Goal: Task Accomplishment & Management: Manage account settings

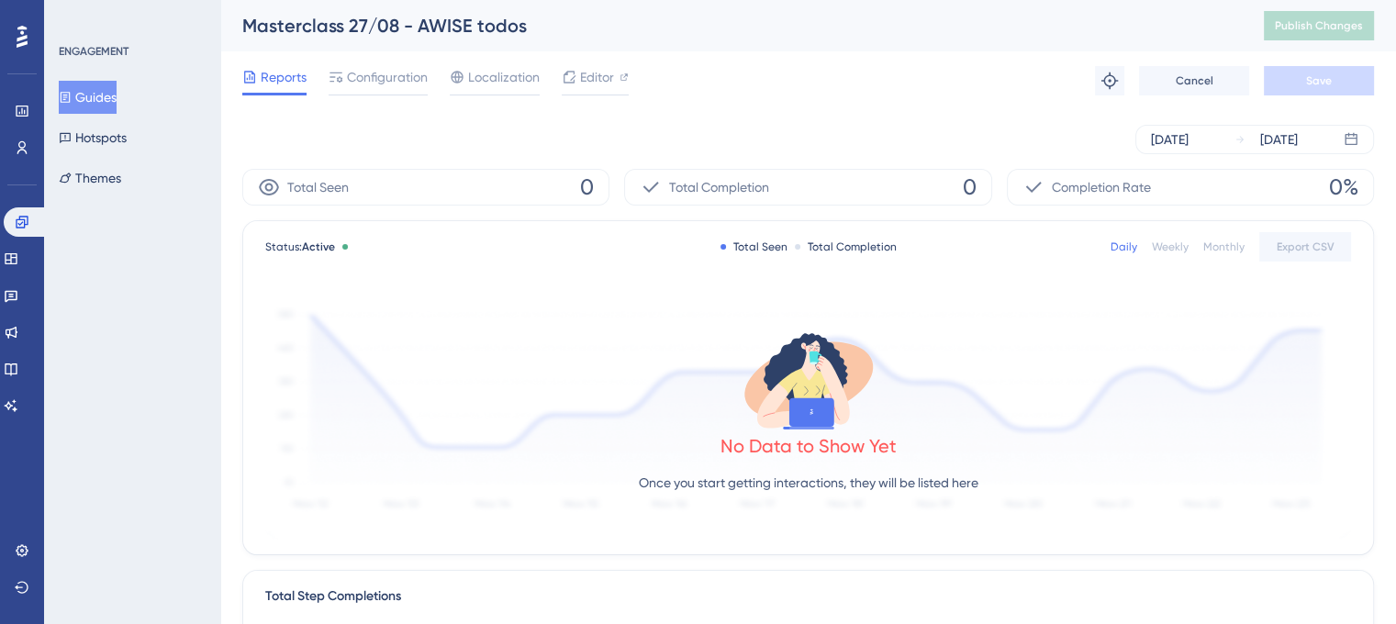
click at [107, 90] on button "Guides" at bounding box center [88, 97] width 58 height 33
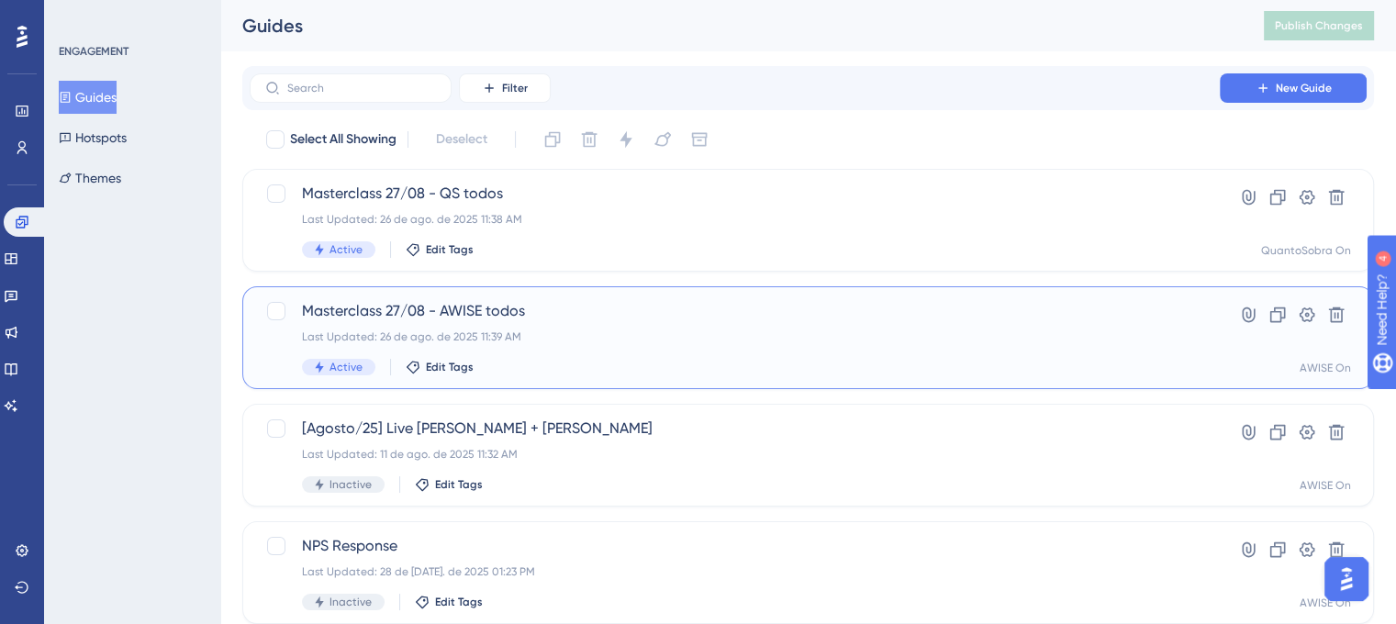
click at [601, 318] on span "Masterclass 27/08 - AWISE todos" at bounding box center [735, 311] width 866 height 22
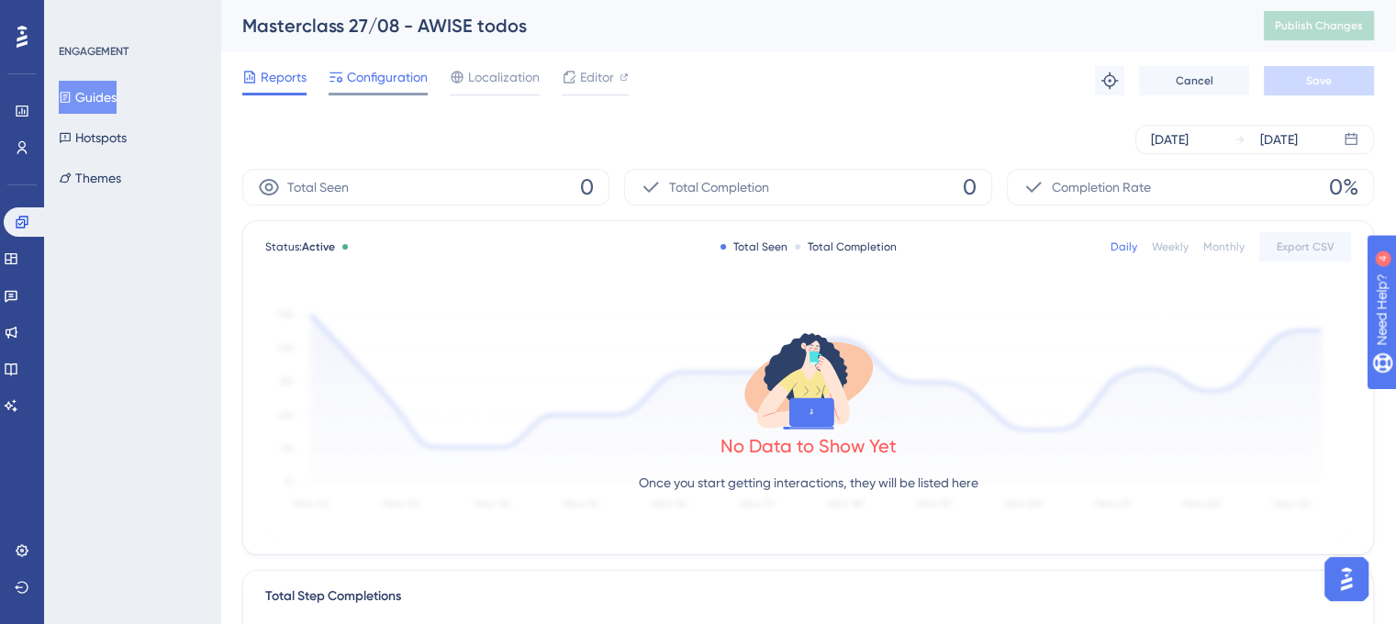
click at [371, 76] on span "Configuration" at bounding box center [387, 77] width 81 height 22
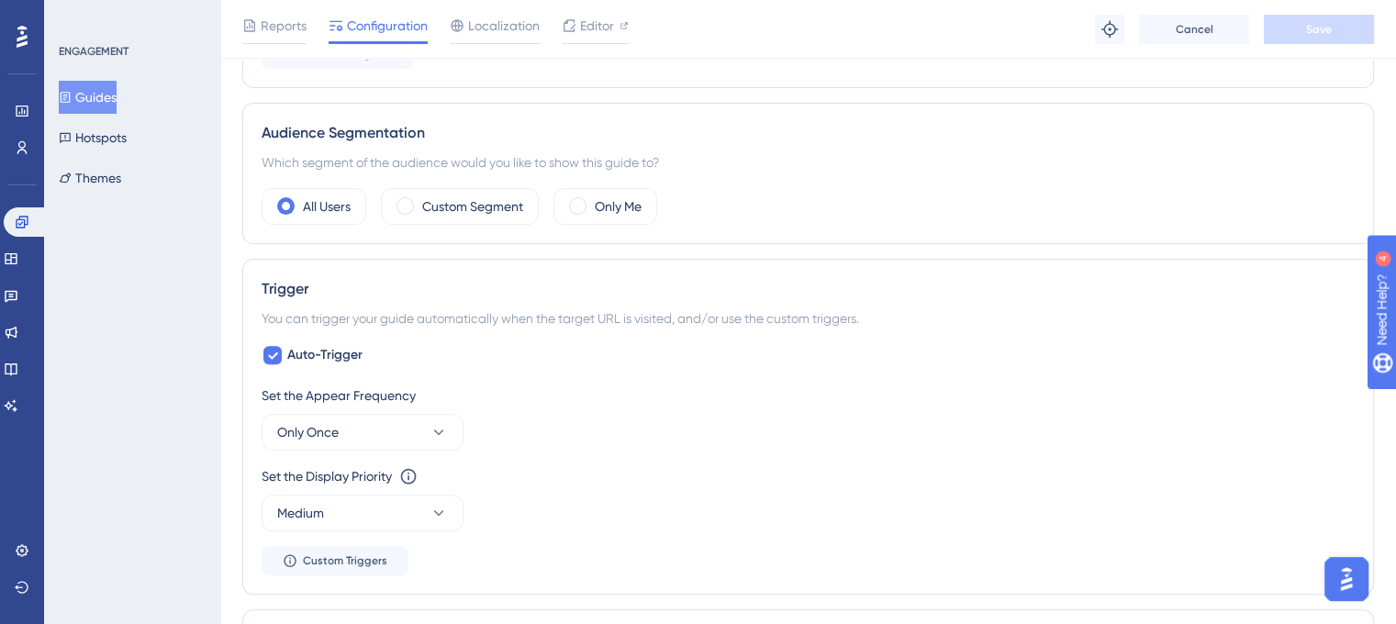
scroll to position [642, 0]
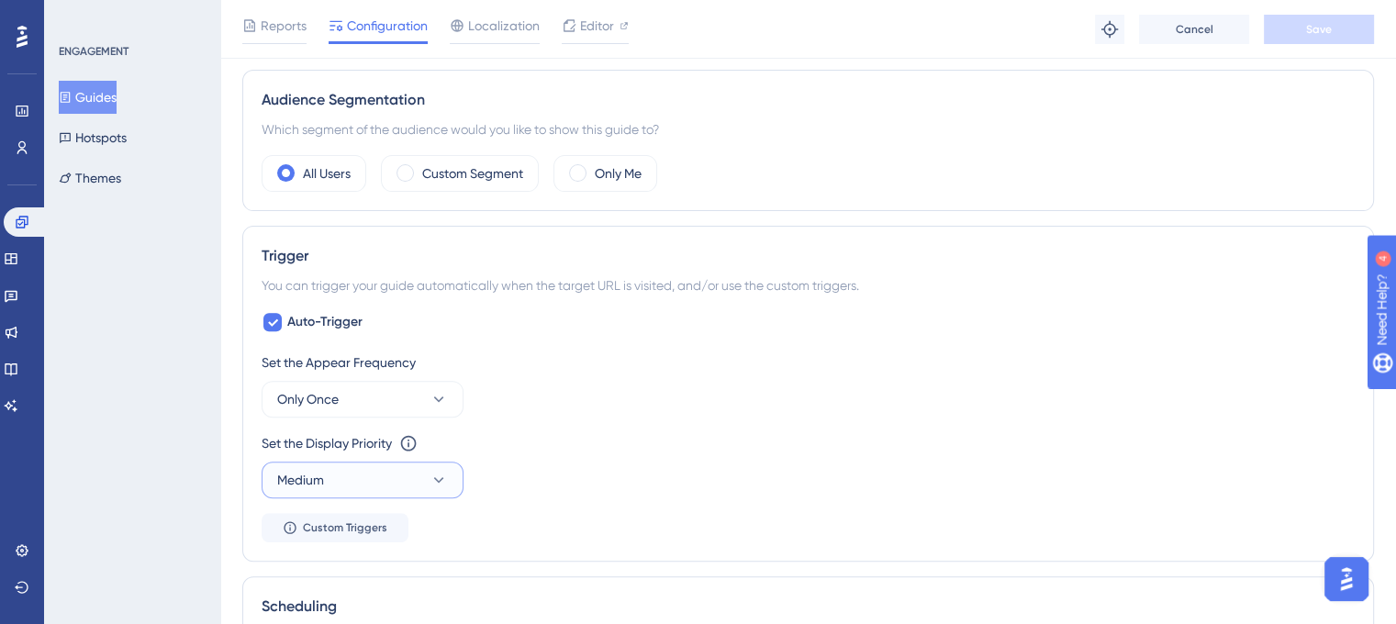
click at [399, 475] on button "Medium" at bounding box center [363, 480] width 202 height 37
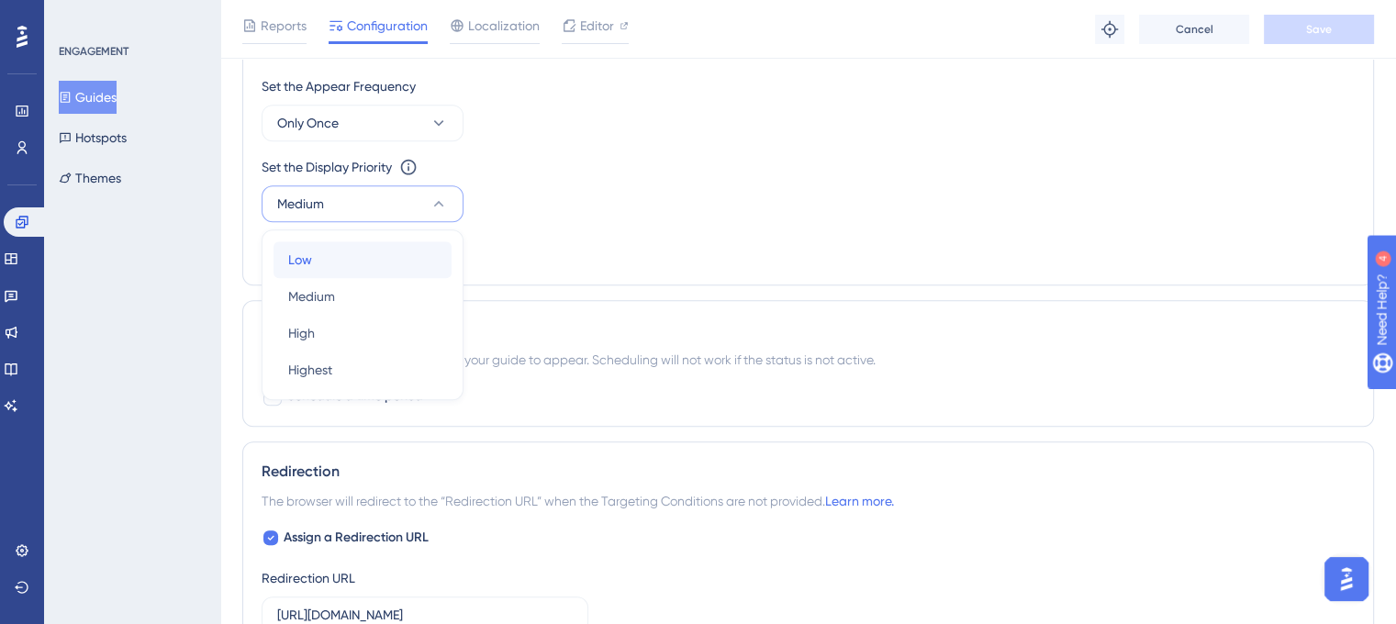
click at [349, 256] on div "Low Low" at bounding box center [362, 259] width 149 height 37
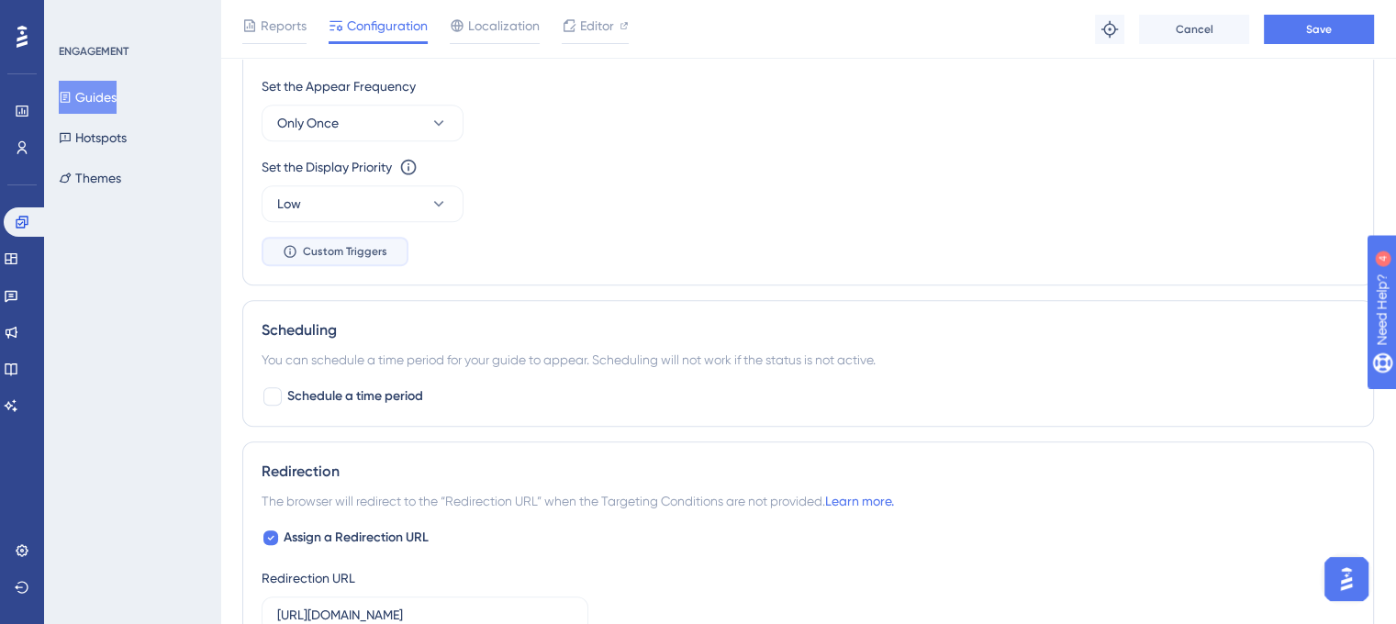
click at [350, 244] on span "Custom Triggers" at bounding box center [345, 251] width 84 height 15
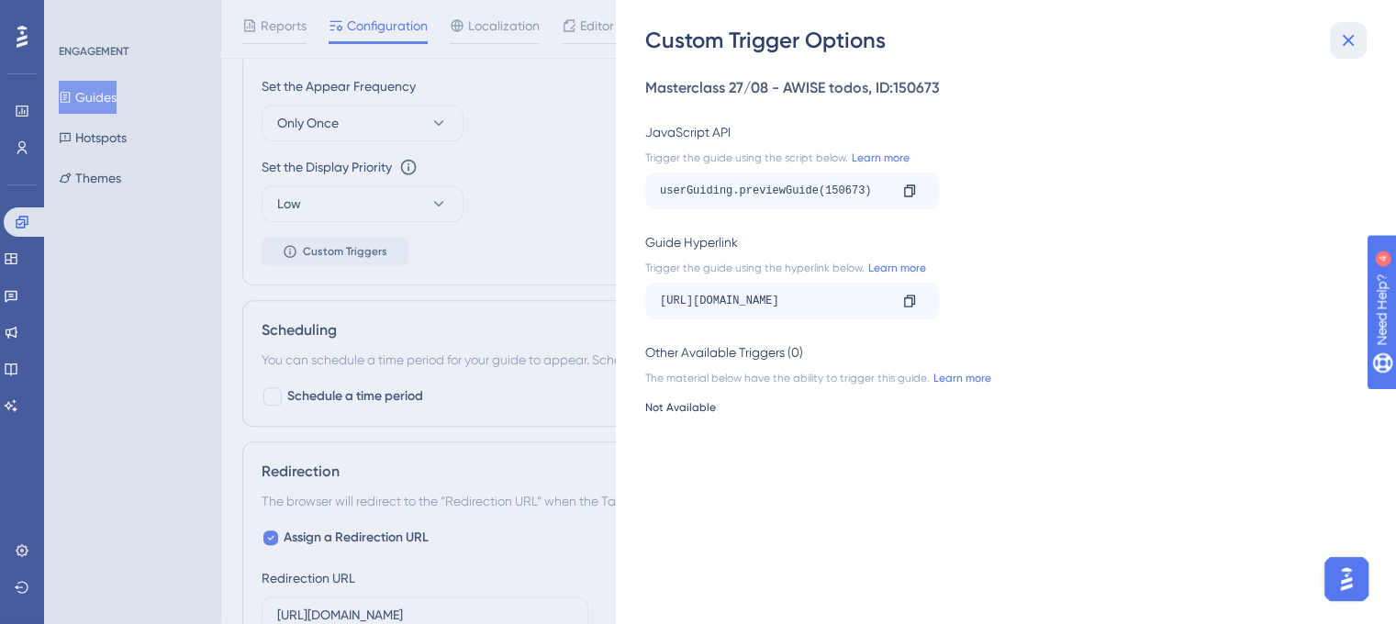
drag, startPoint x: 1352, startPoint y: 31, endPoint x: 630, endPoint y: 146, distance: 731.4
click at [1351, 32] on icon at bounding box center [1348, 40] width 22 height 22
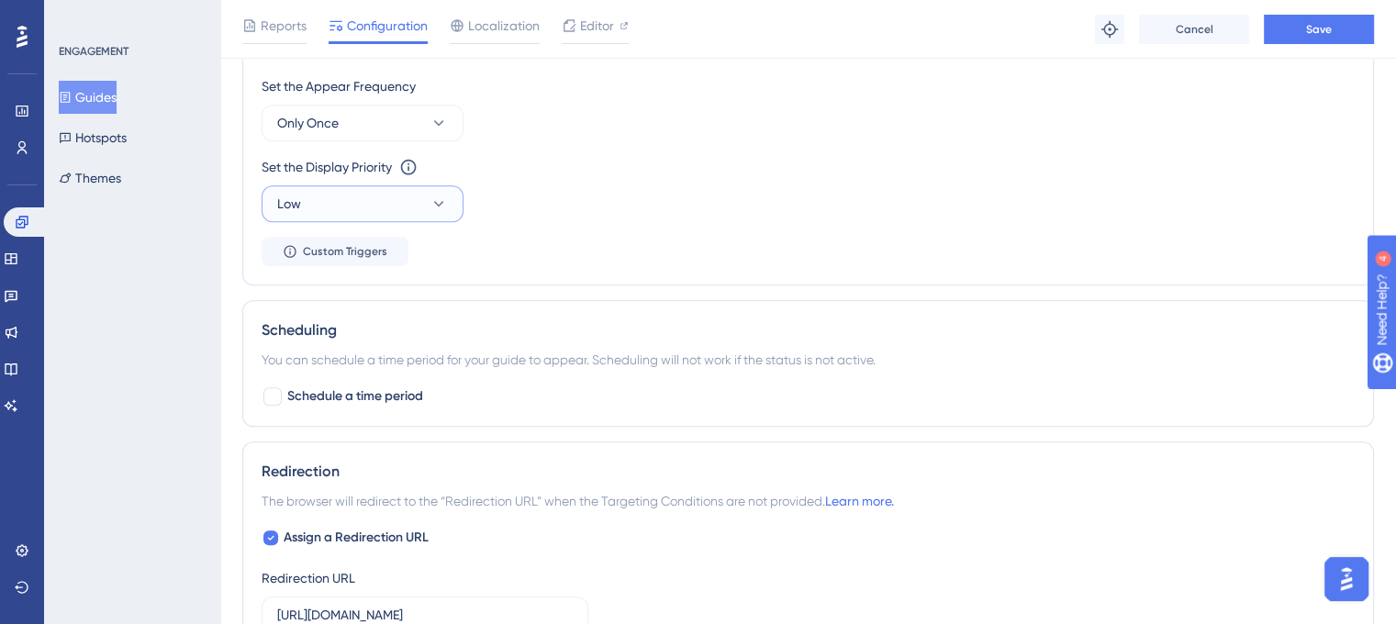
drag, startPoint x: 369, startPoint y: 205, endPoint x: 381, endPoint y: 216, distance: 16.2
click at [371, 206] on button "Low" at bounding box center [363, 203] width 202 height 37
click at [360, 371] on div "Highest Highest" at bounding box center [362, 370] width 149 height 37
click at [1346, 25] on button "Save" at bounding box center [1319, 29] width 110 height 29
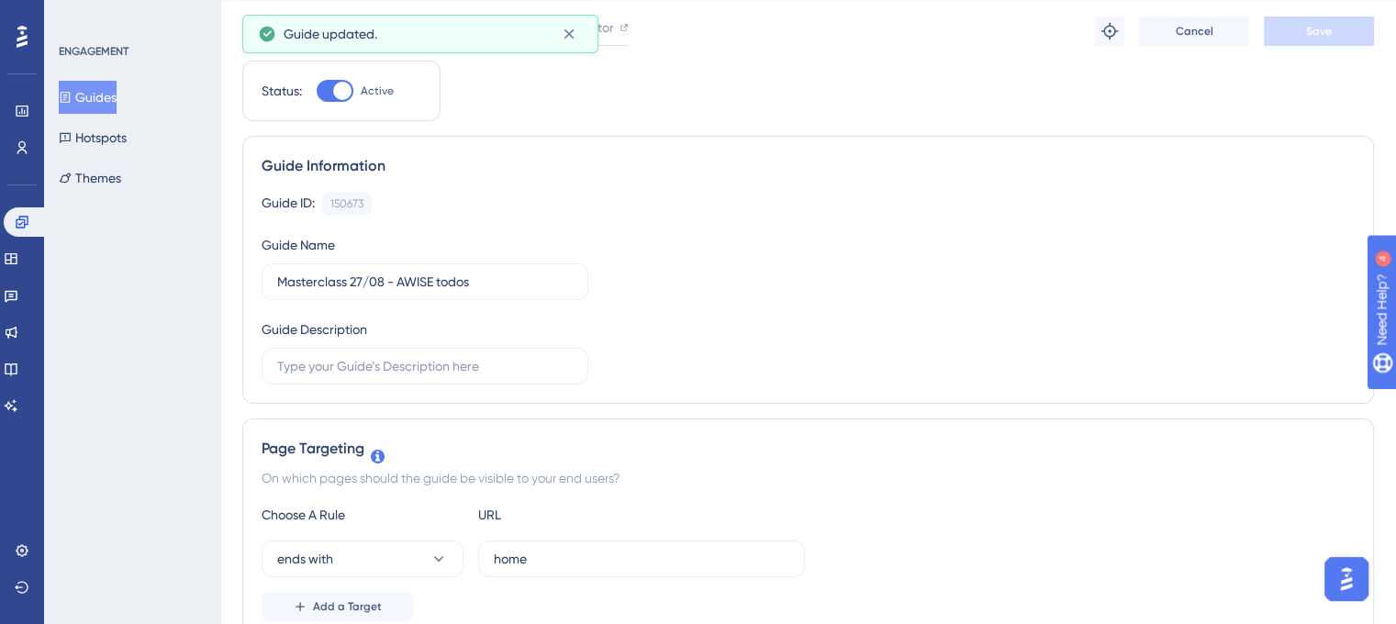
scroll to position [0, 0]
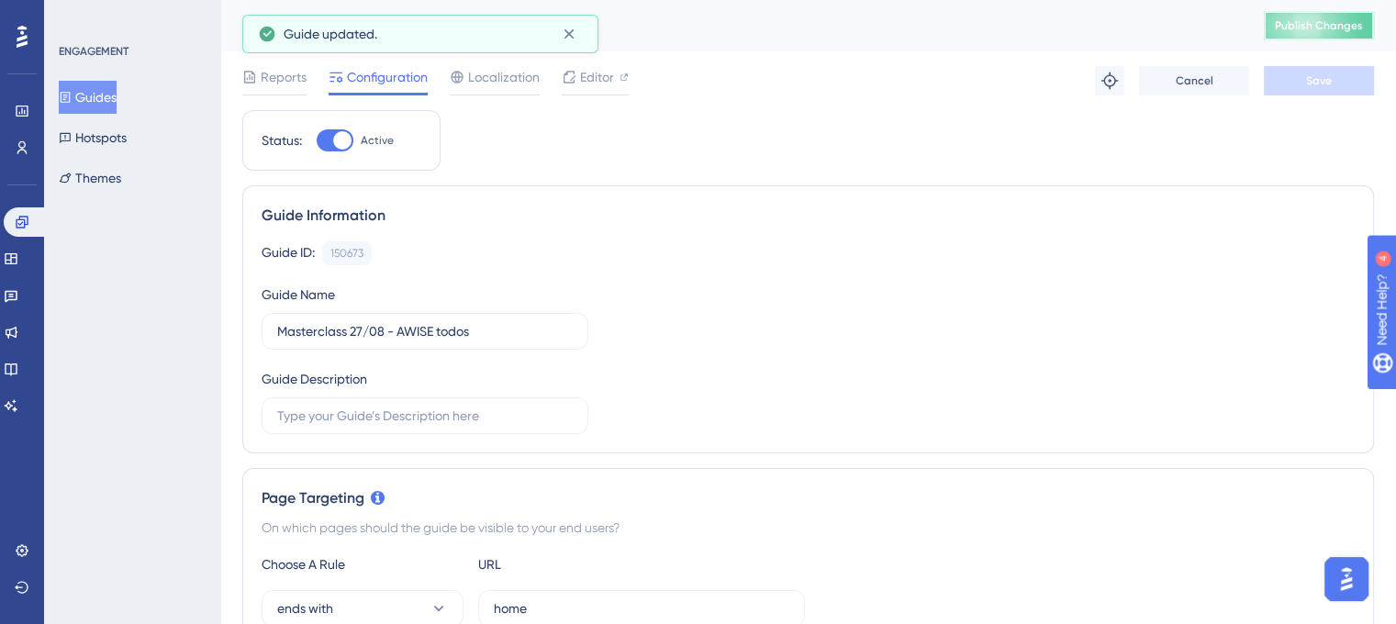
click at [1363, 29] on span "Publish Changes" at bounding box center [1319, 25] width 88 height 15
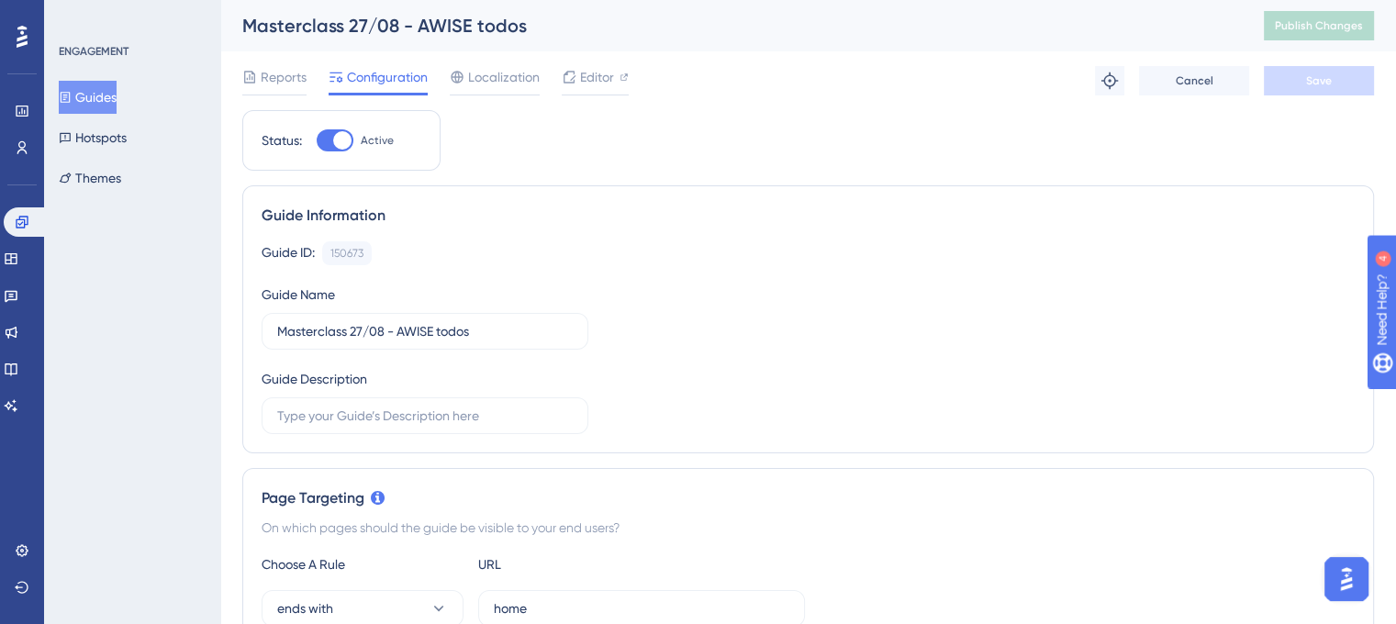
drag, startPoint x: 99, startPoint y: 98, endPoint x: 132, endPoint y: 92, distance: 33.7
click at [99, 99] on button "Guides" at bounding box center [88, 97] width 58 height 33
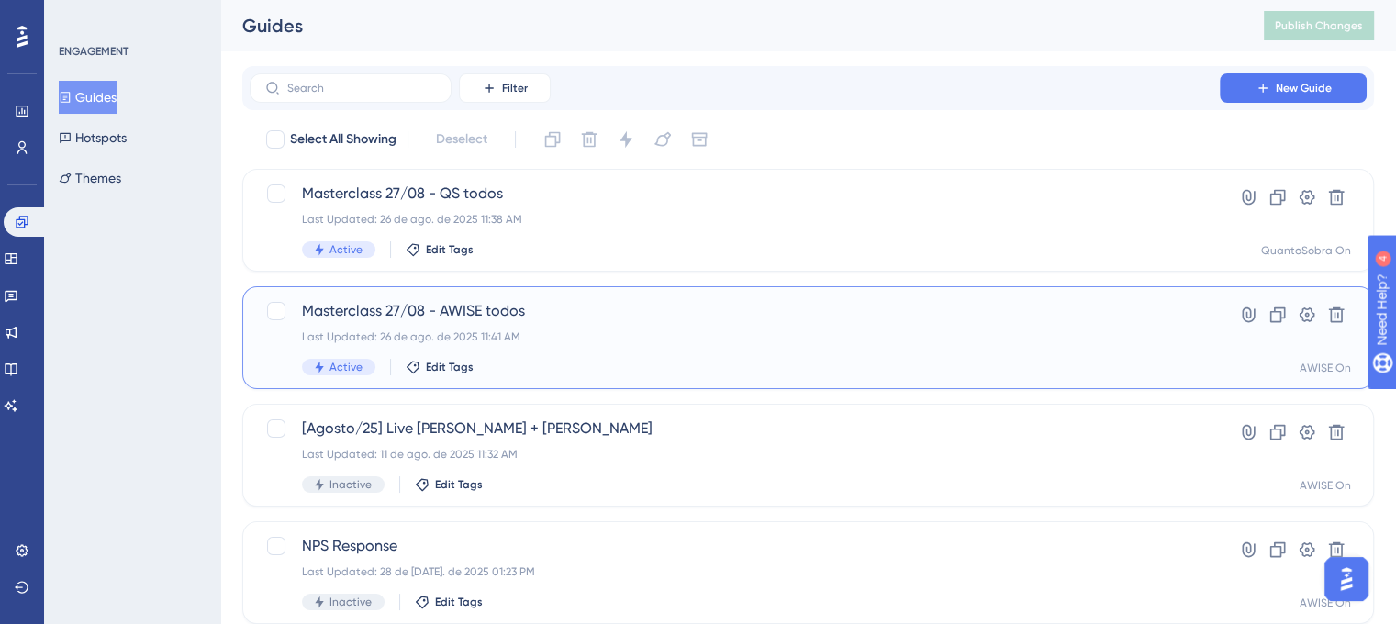
click at [613, 289] on div "Masterclass 27/08 - AWISE todos Last Updated: 26 de ago. de 2025 11:41 AM Activ…" at bounding box center [808, 337] width 1132 height 103
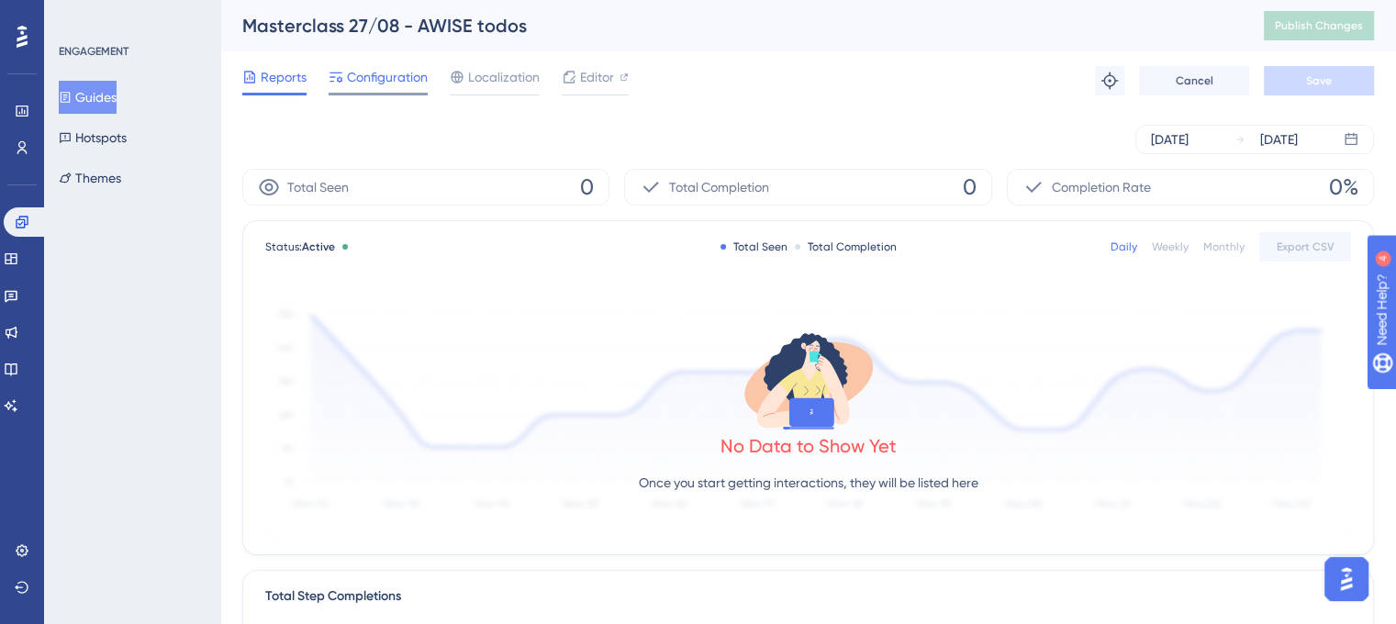
click at [368, 88] on div "Configuration" at bounding box center [378, 80] width 99 height 29
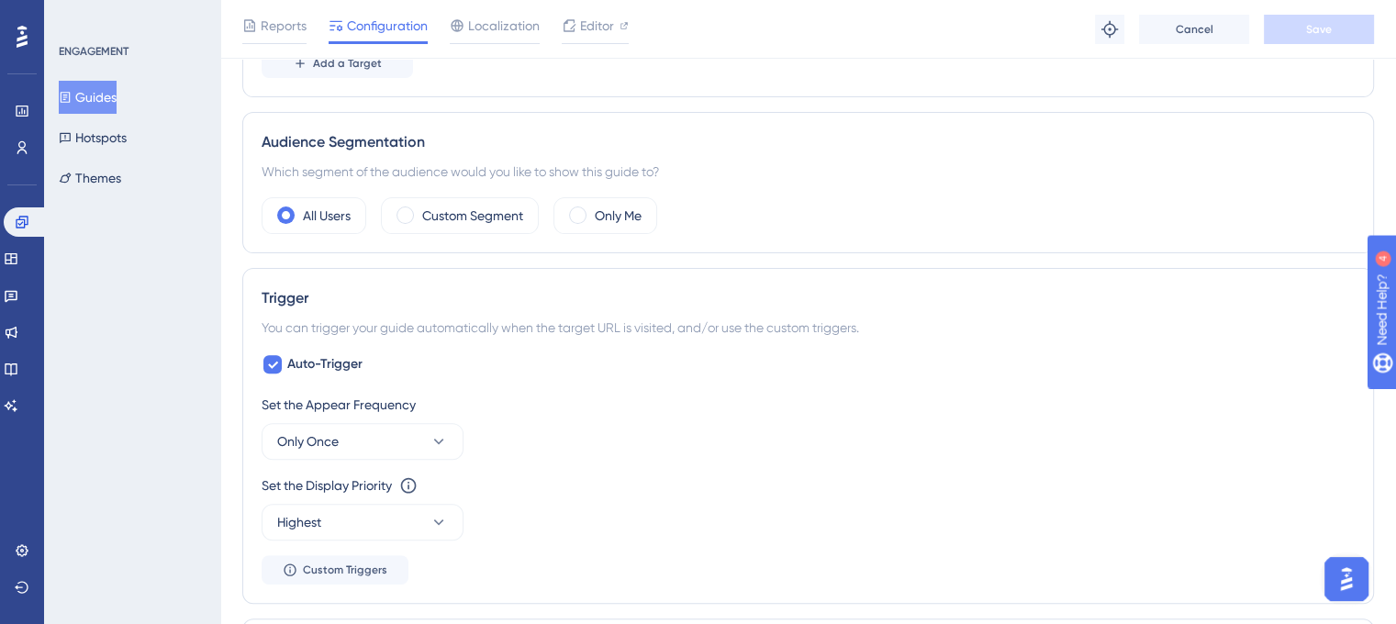
scroll to position [184, 0]
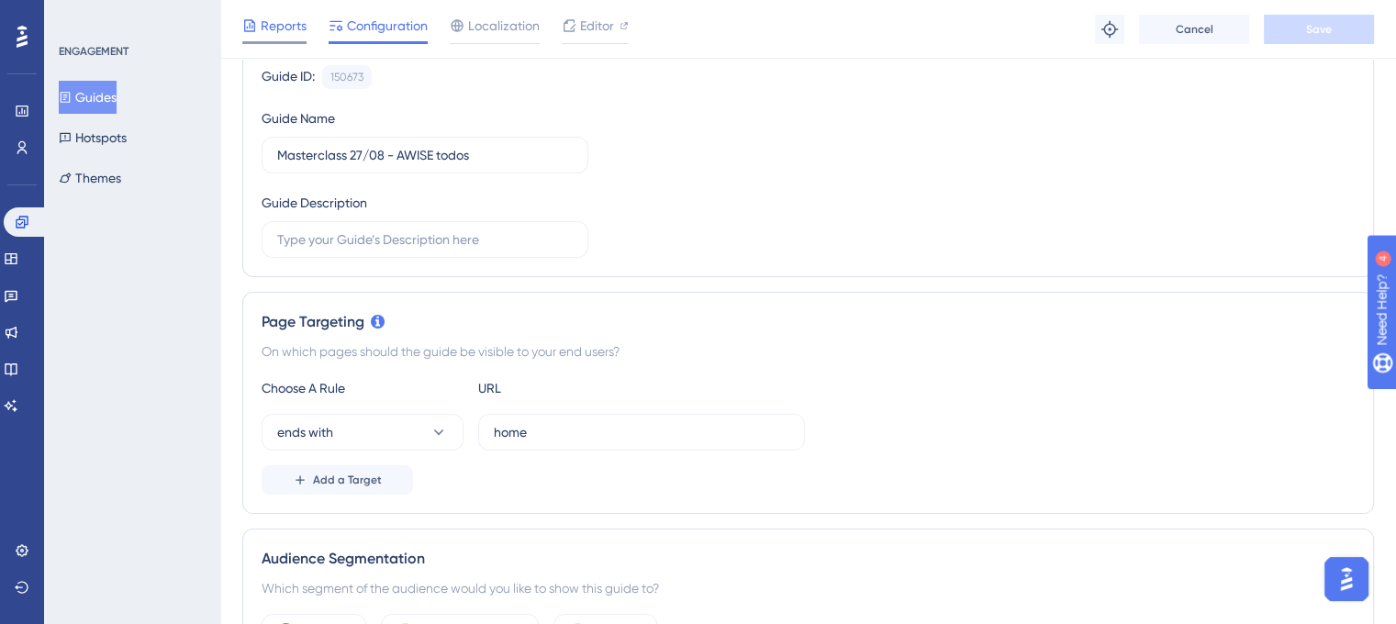
click at [280, 31] on span "Reports" at bounding box center [284, 26] width 46 height 22
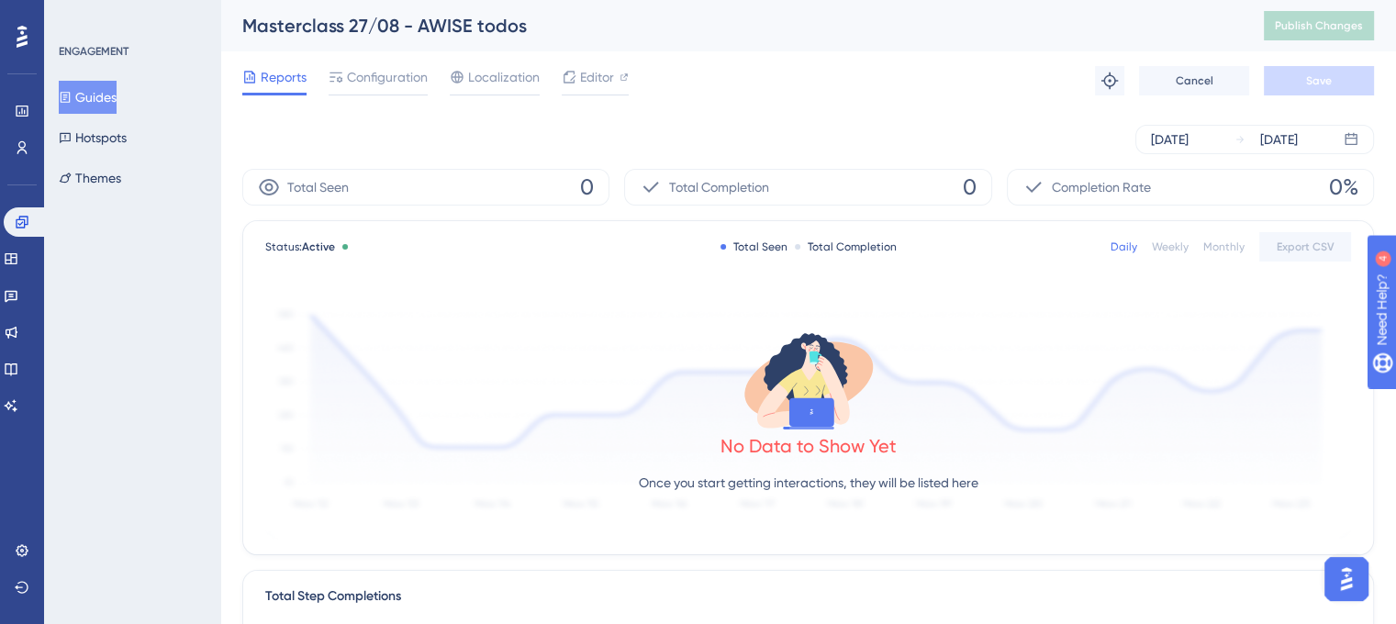
click at [116, 103] on button "Guides" at bounding box center [88, 97] width 58 height 33
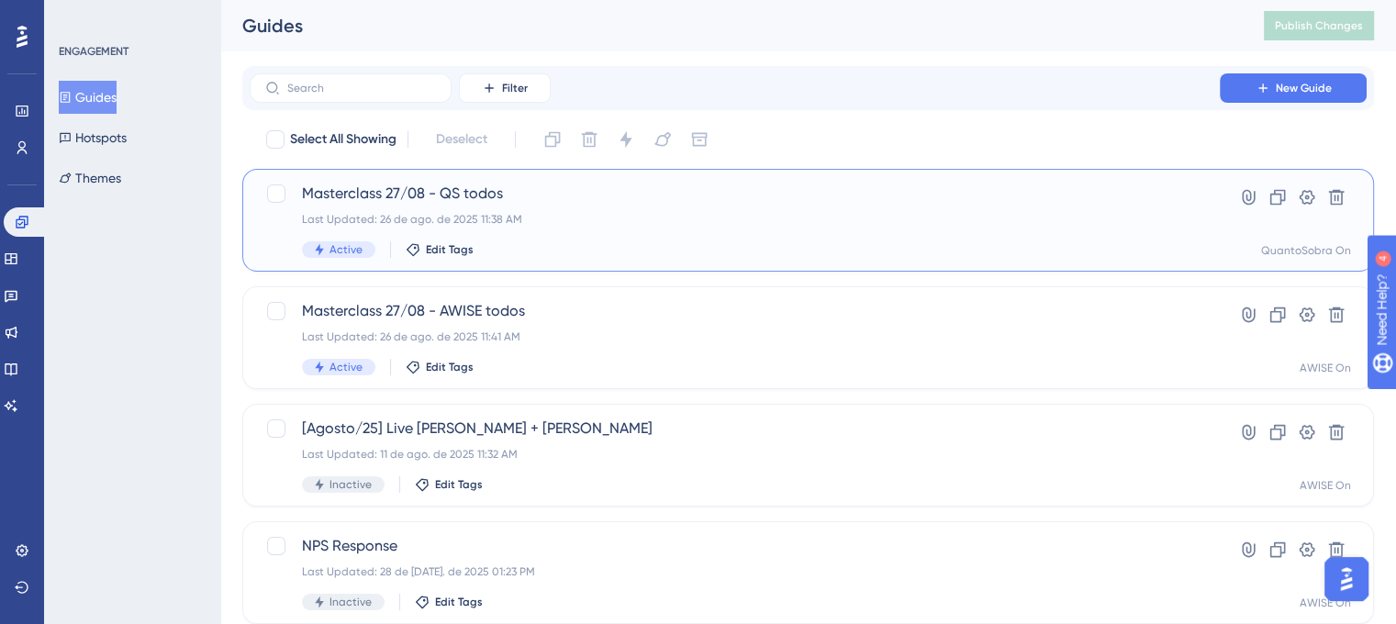
click at [441, 201] on span "Masterclass 27/08 - QS todos" at bounding box center [735, 194] width 866 height 22
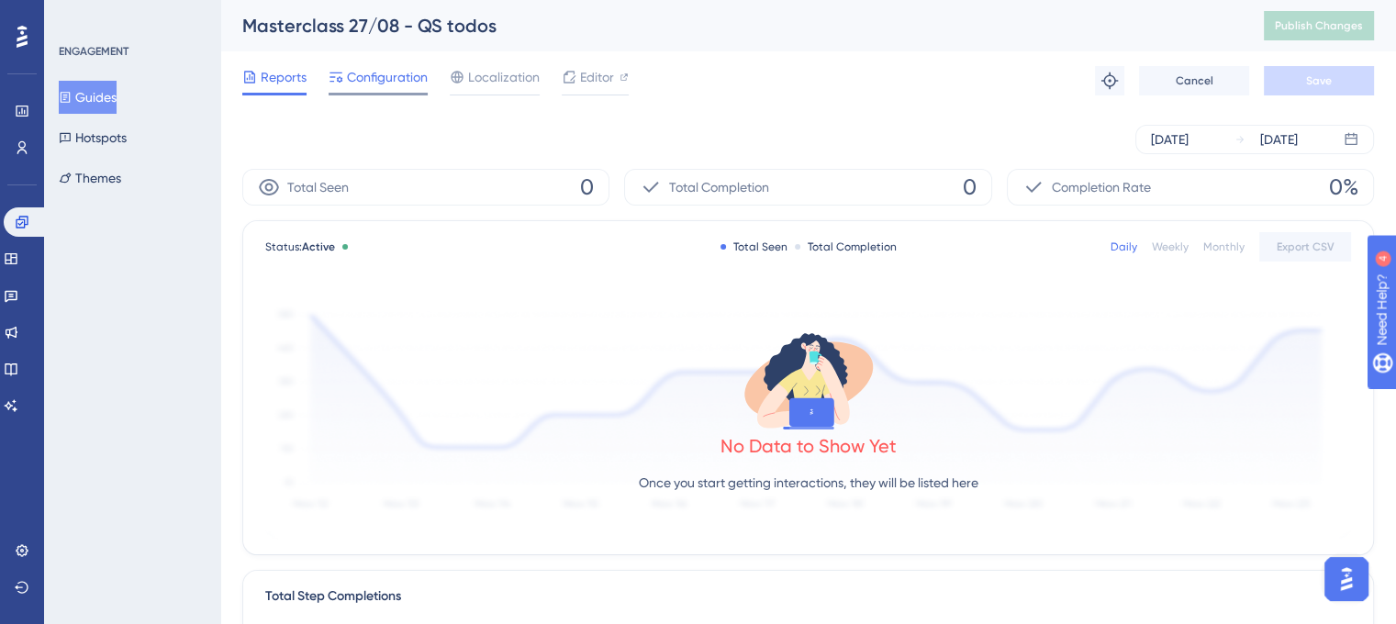
click at [385, 72] on span "Configuration" at bounding box center [387, 77] width 81 height 22
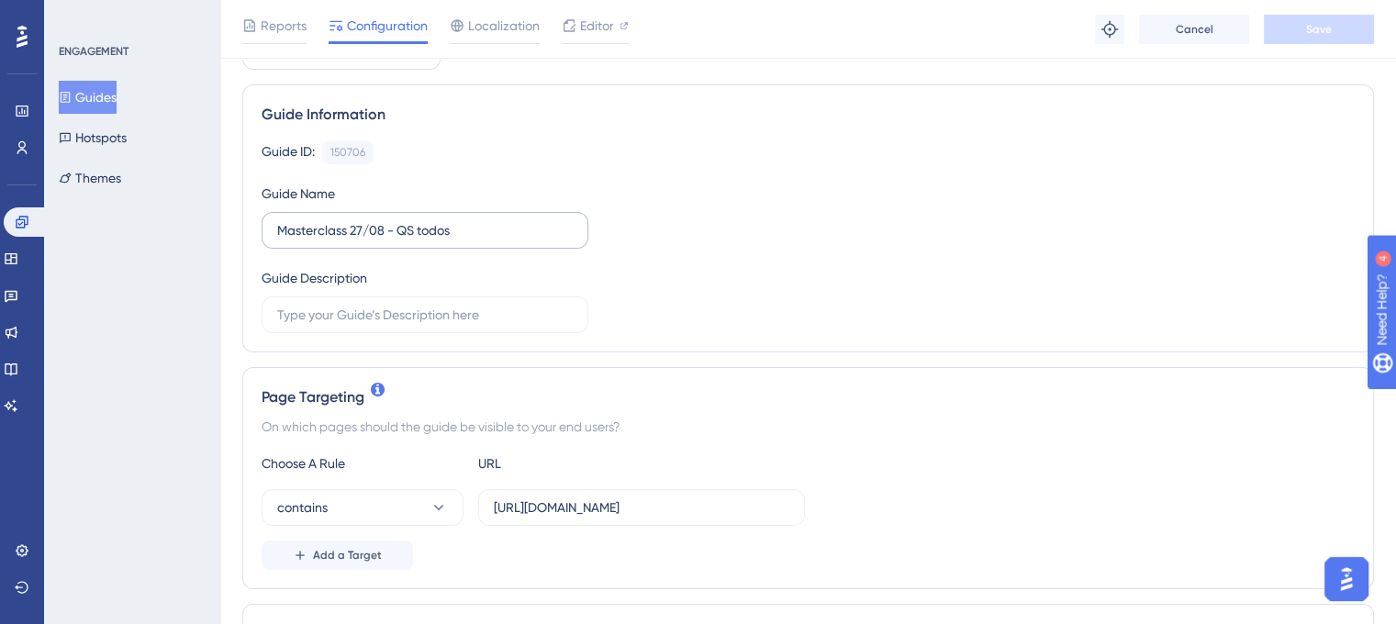
scroll to position [184, 0]
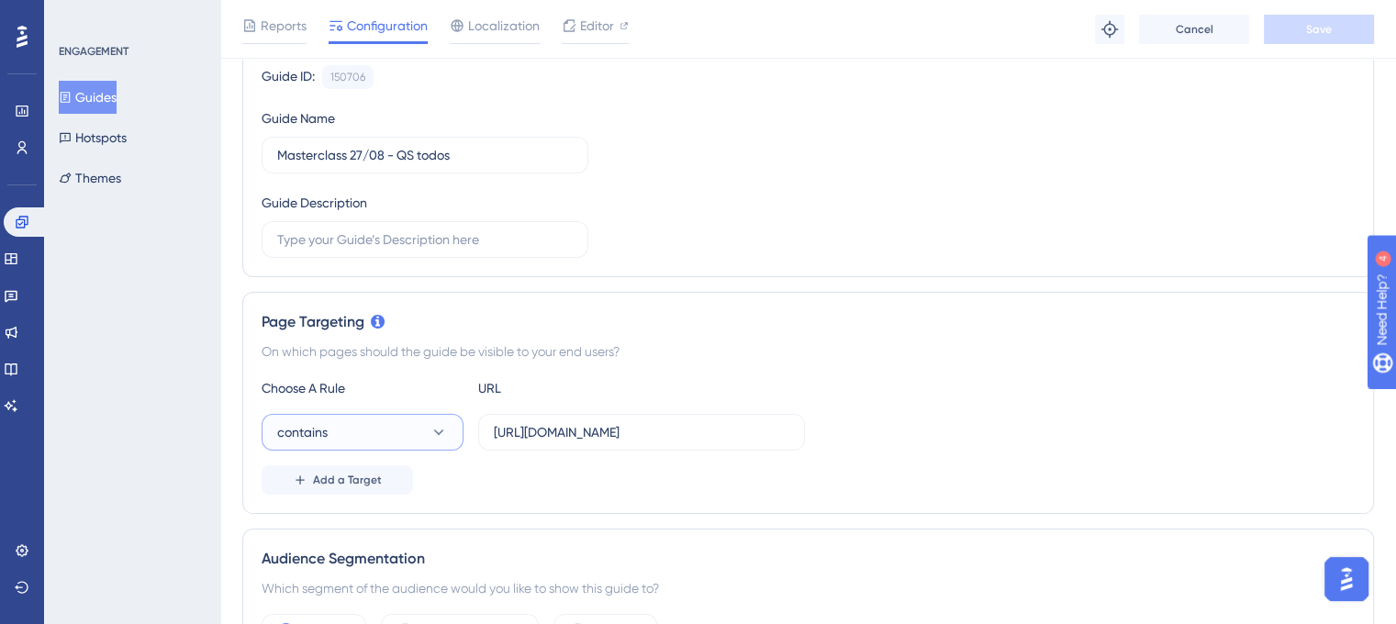
click at [365, 429] on button "contains" at bounding box center [363, 432] width 202 height 37
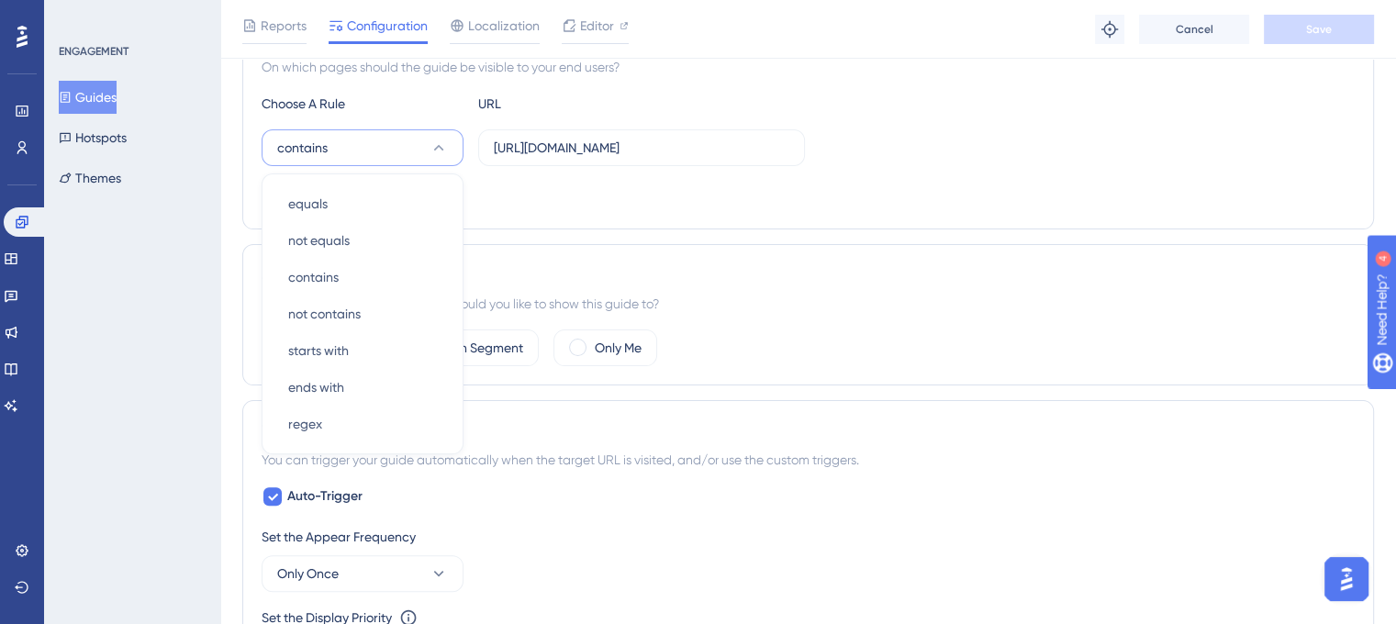
click at [934, 384] on div "Status: Active Guide Information Guide ID: 150706 Copy Guide Name Masterclass 2…" at bounding box center [808, 538] width 1132 height 1779
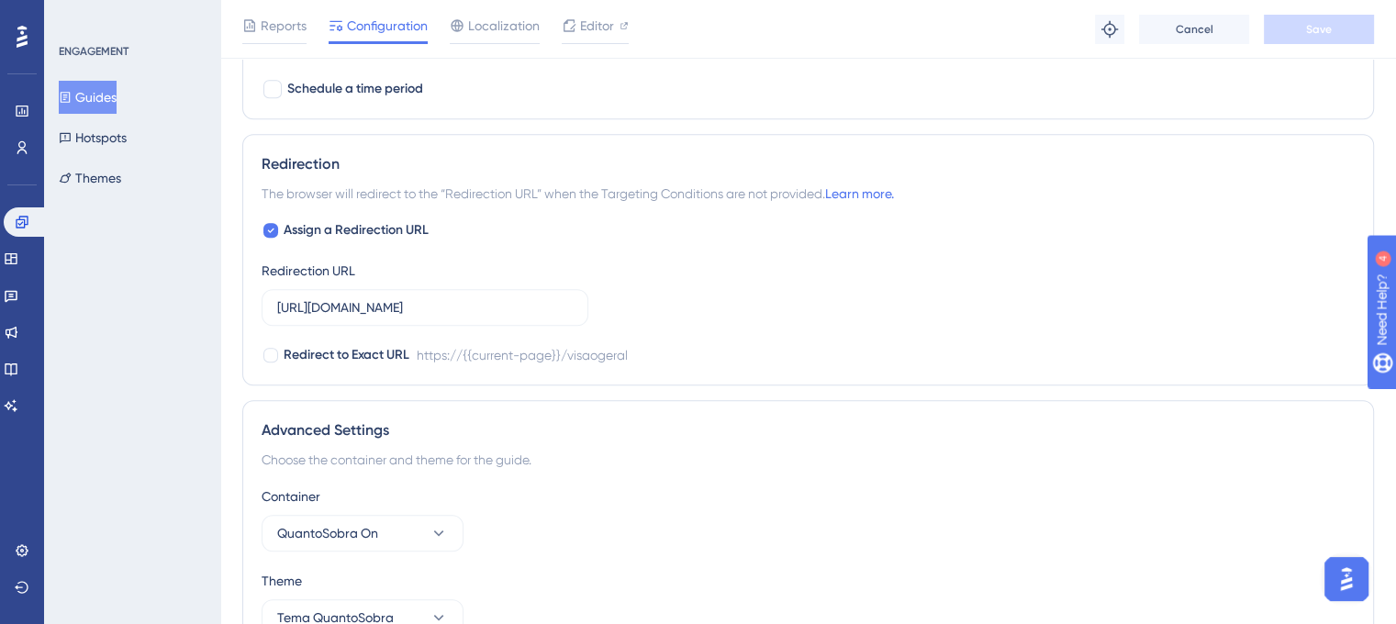
scroll to position [1111, 0]
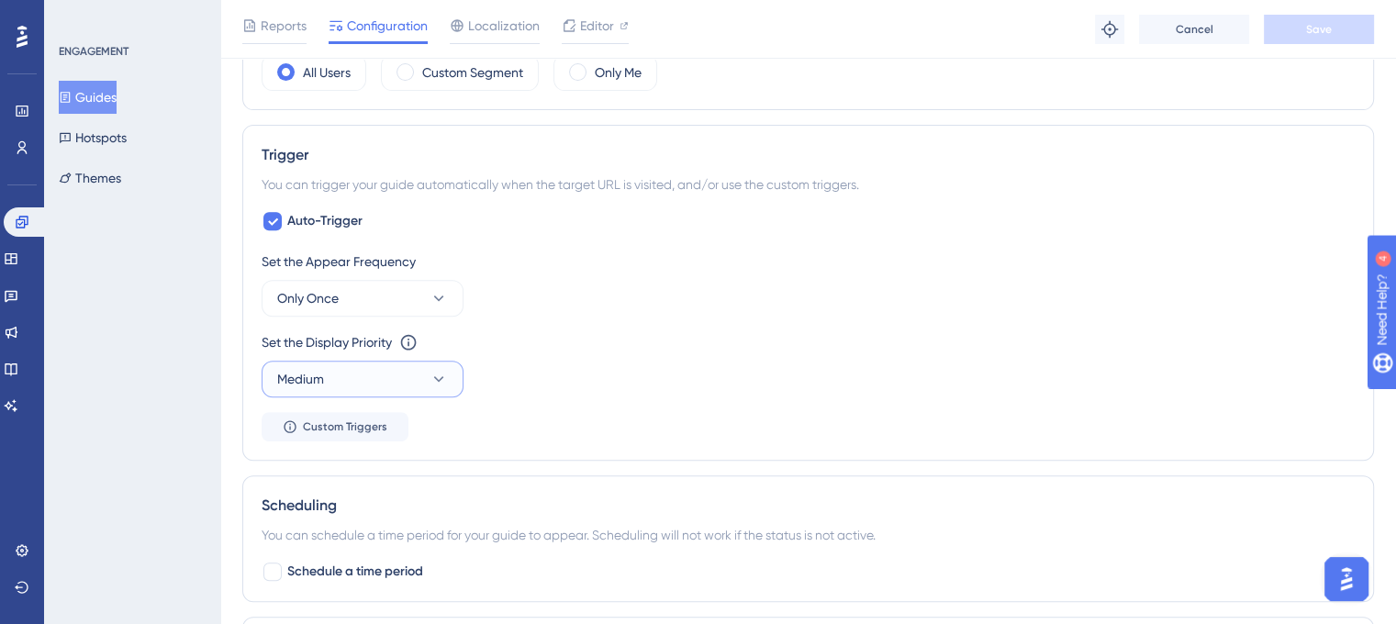
click at [378, 380] on button "Medium" at bounding box center [363, 379] width 202 height 37
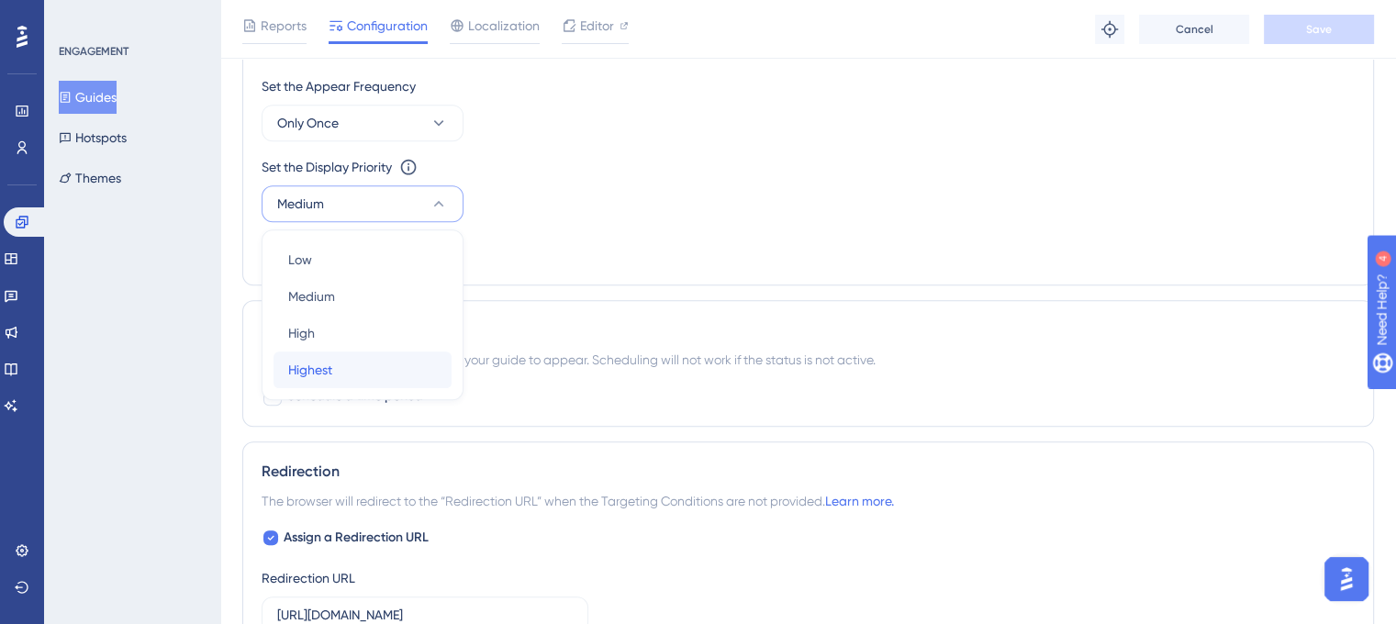
click at [358, 370] on div "Highest Highest" at bounding box center [362, 370] width 149 height 37
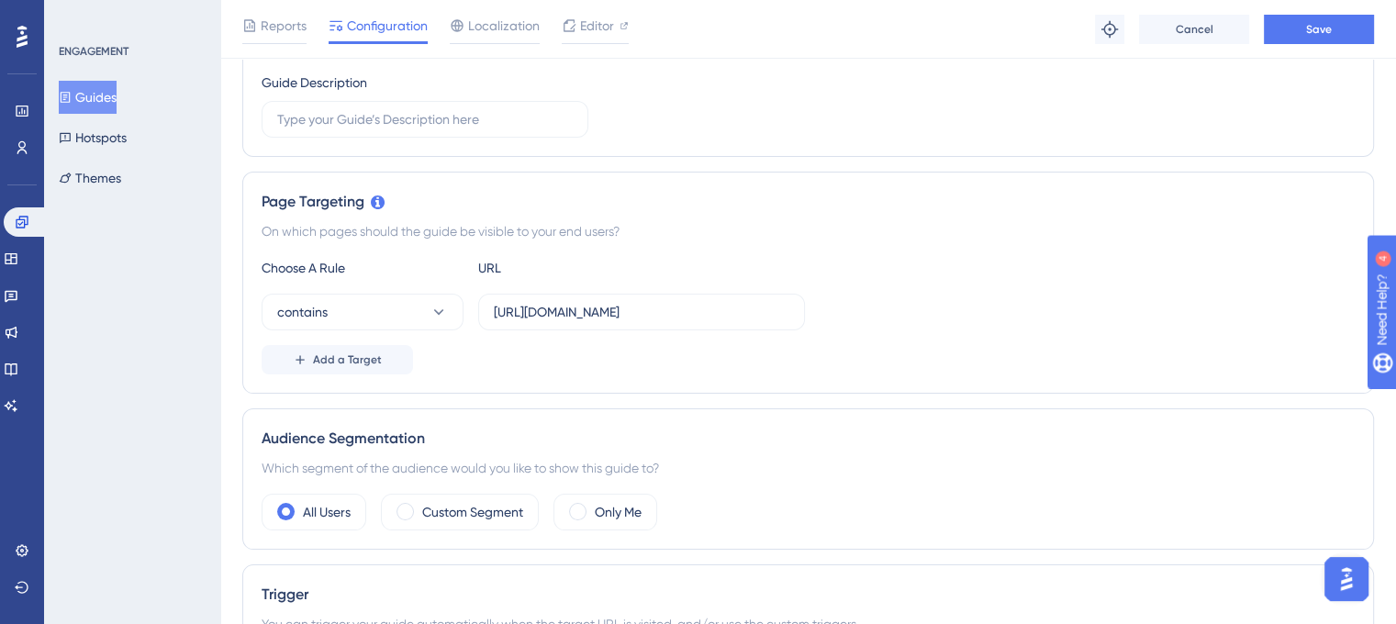
scroll to position [276, 0]
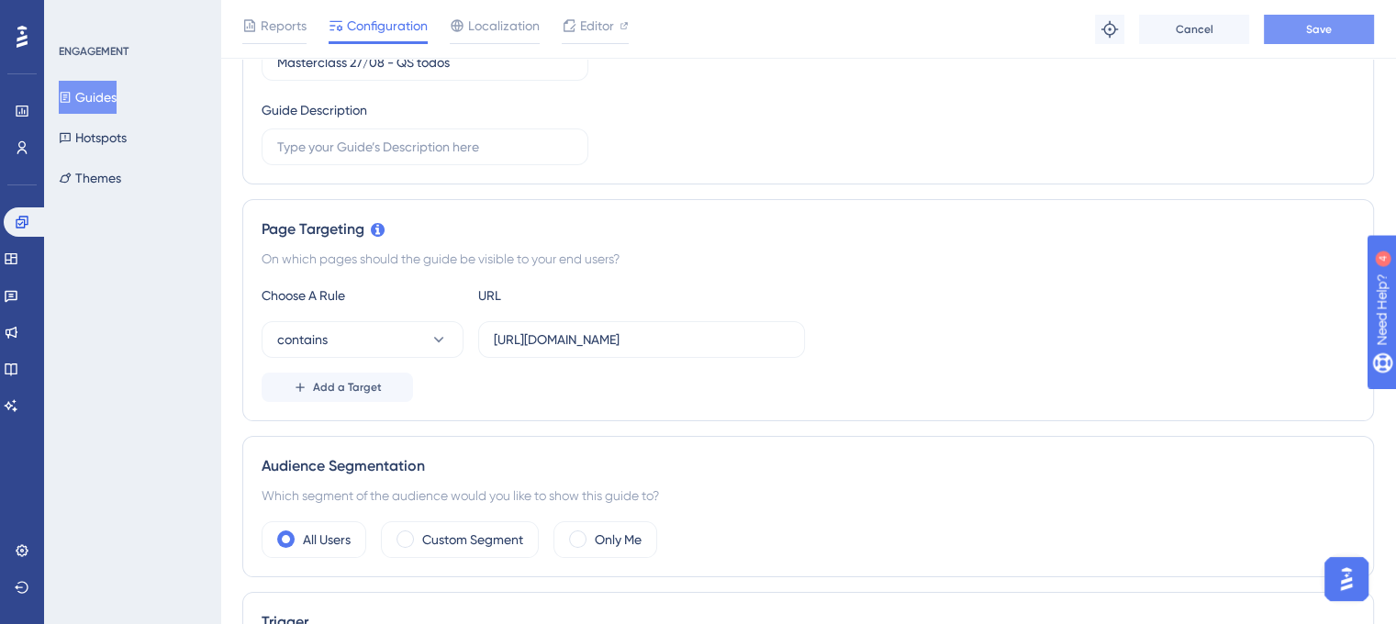
click at [1351, 28] on button "Save" at bounding box center [1319, 29] width 110 height 29
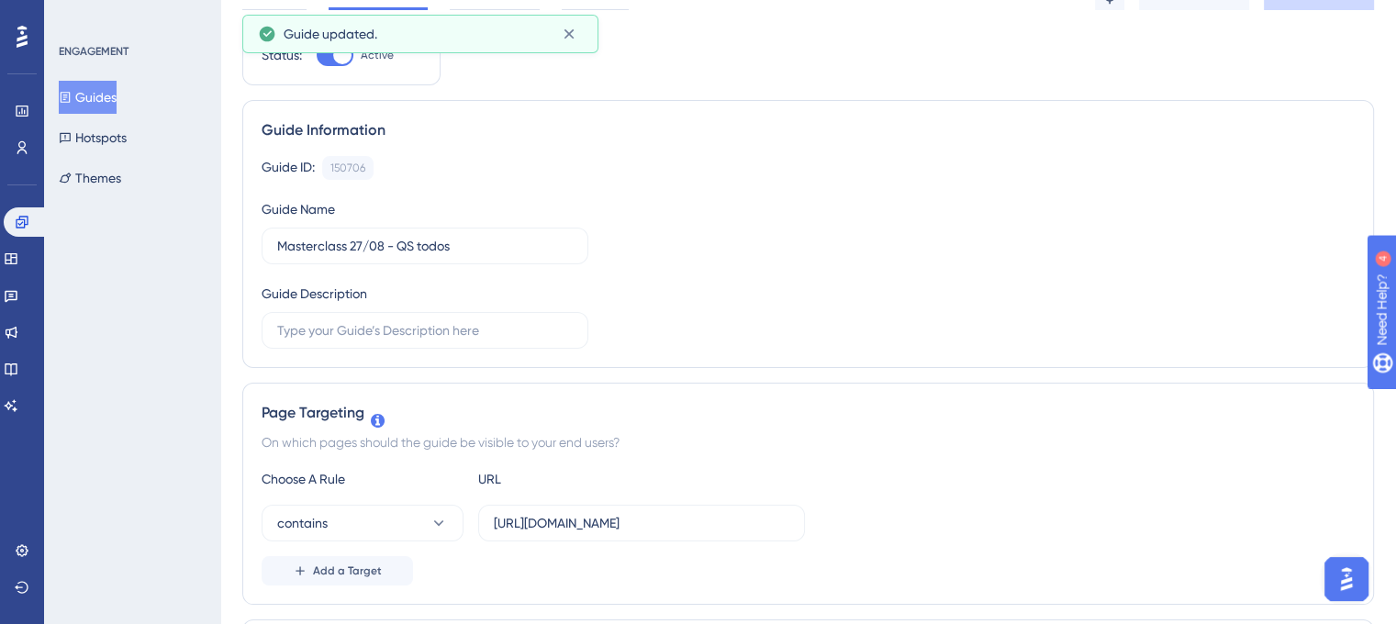
scroll to position [0, 0]
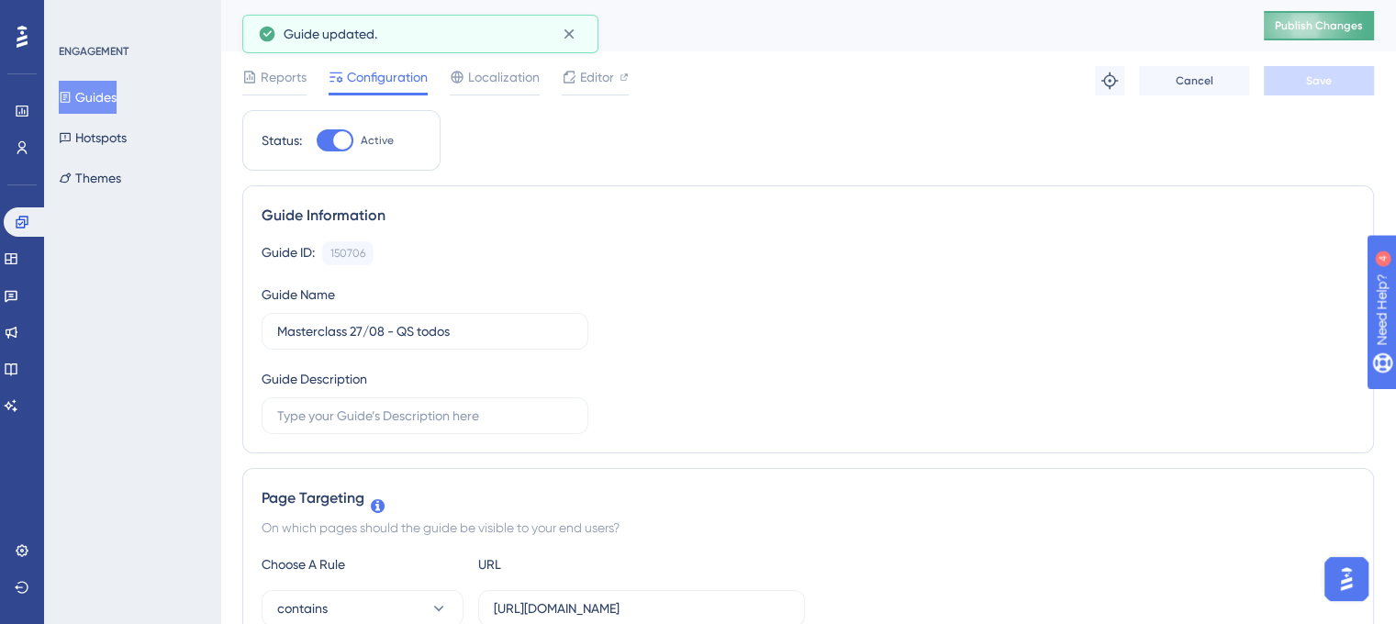
click at [1337, 23] on span "Publish Changes" at bounding box center [1319, 25] width 88 height 15
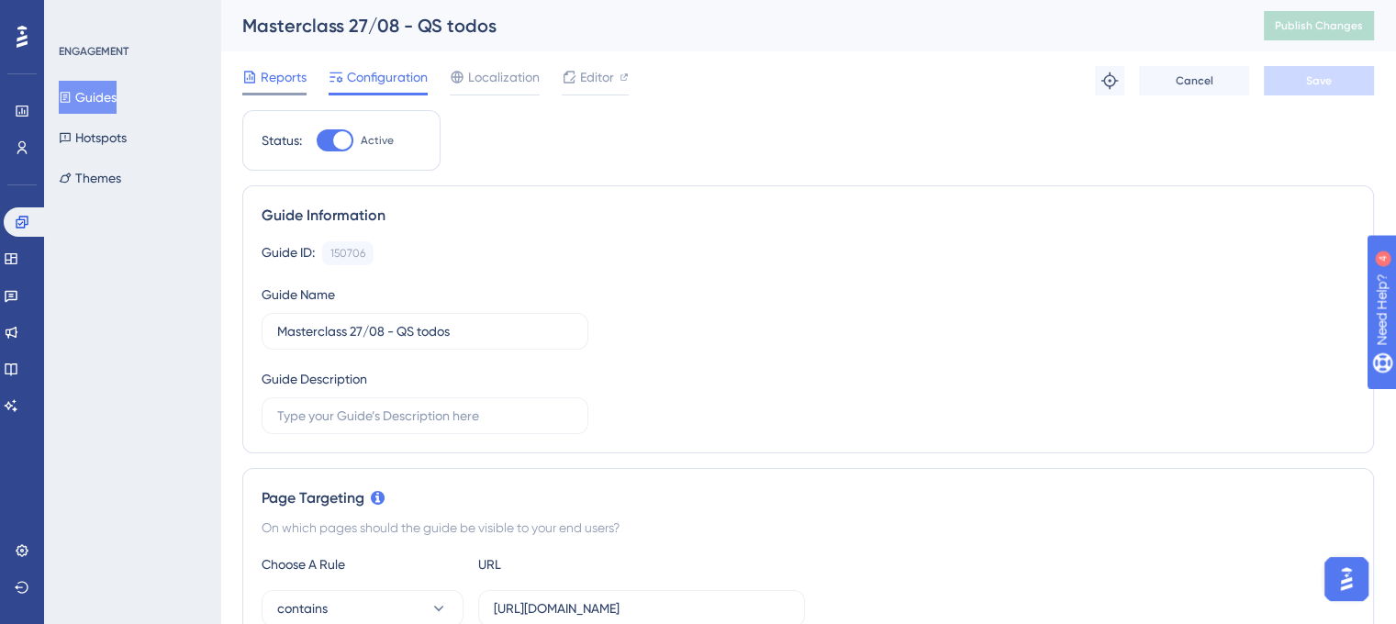
click at [277, 78] on span "Reports" at bounding box center [284, 77] width 46 height 22
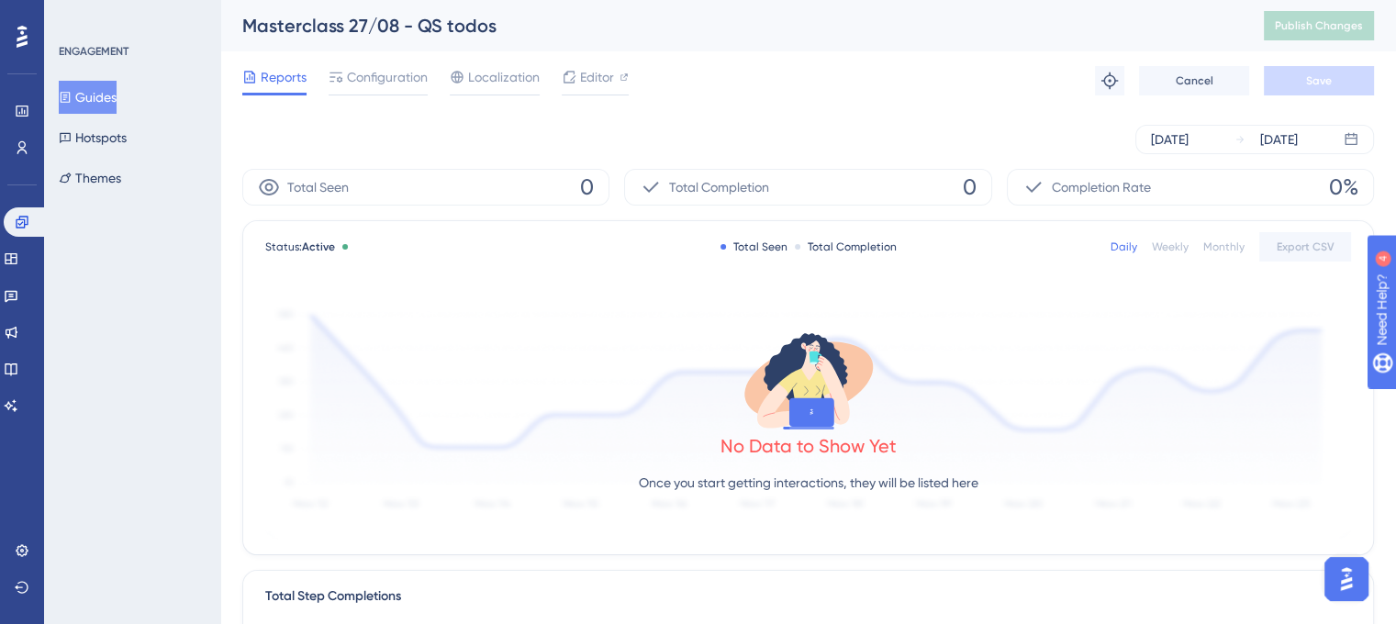
drag, startPoint x: 84, startPoint y: 106, endPoint x: 150, endPoint y: 49, distance: 87.1
click at [82, 106] on button "Guides" at bounding box center [88, 97] width 58 height 33
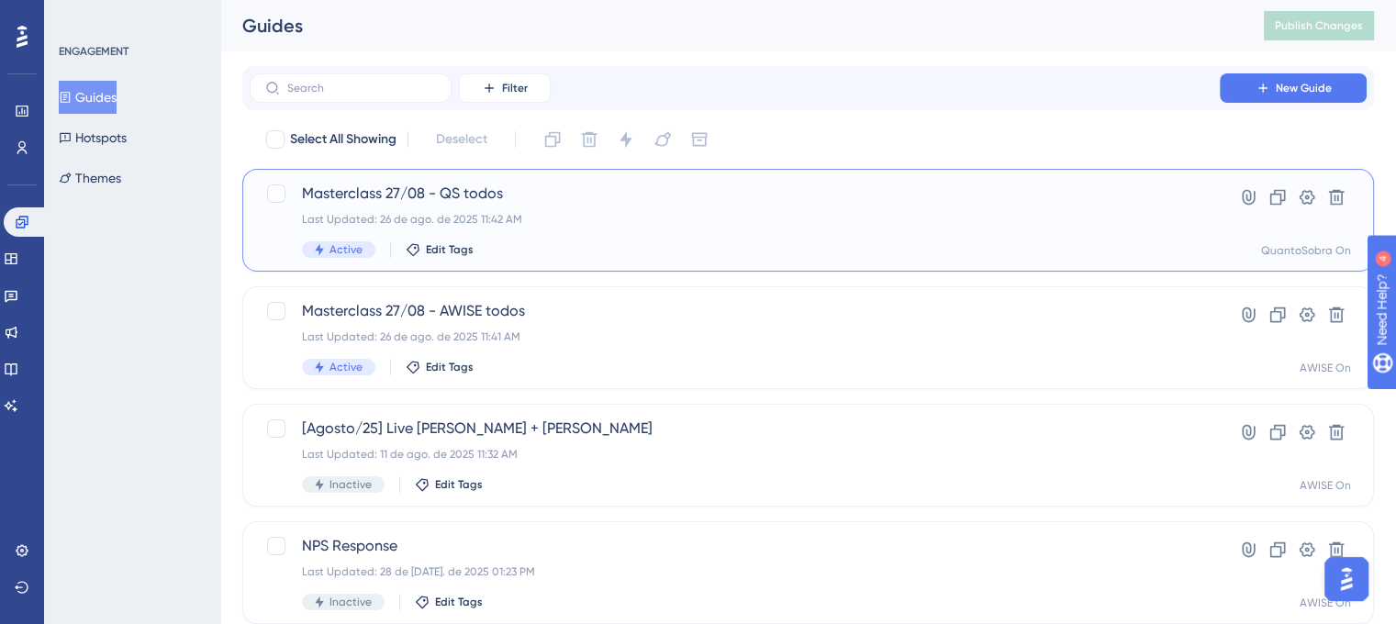
click at [544, 186] on span "Masterclass 27/08 - QS todos" at bounding box center [735, 194] width 866 height 22
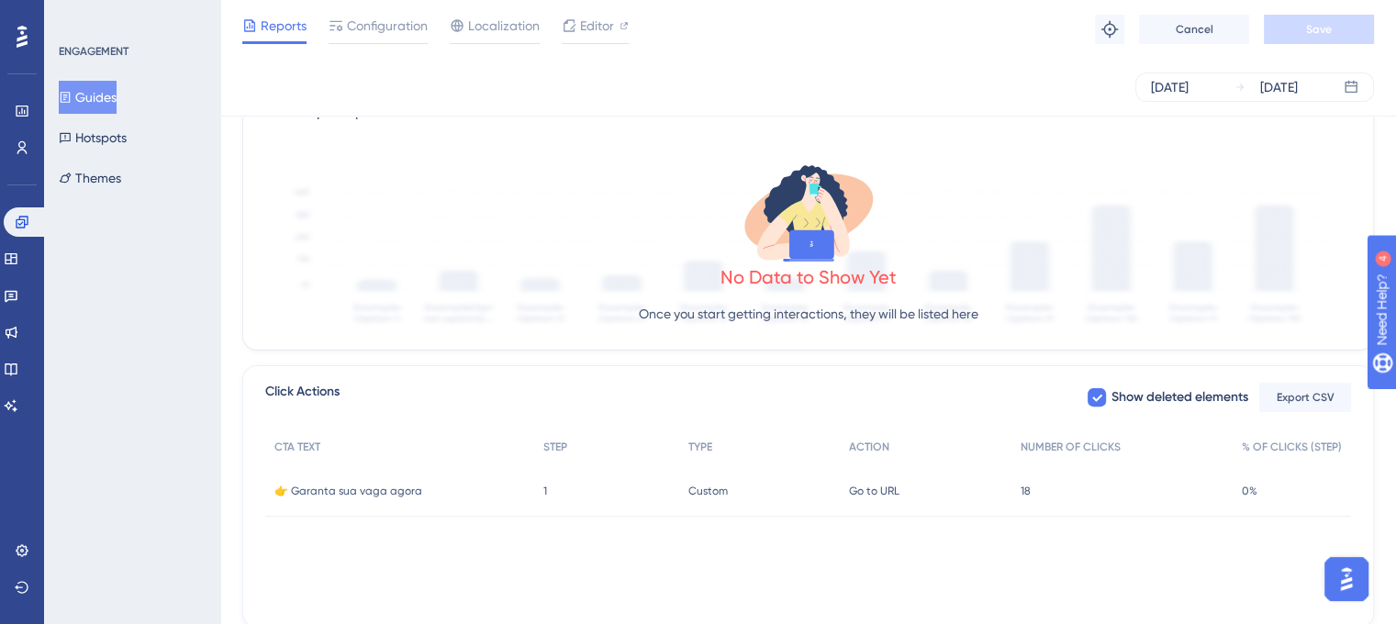
scroll to position [446, 0]
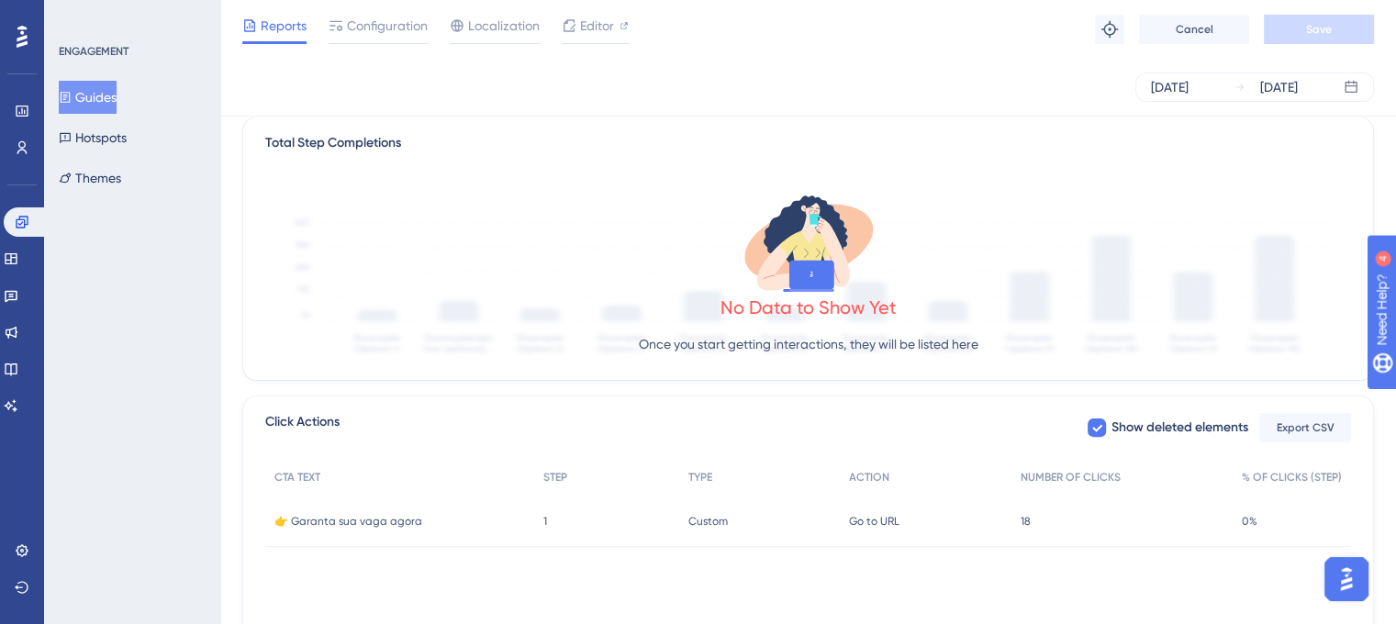
click at [1033, 513] on div "18 18" at bounding box center [1121, 521] width 221 height 51
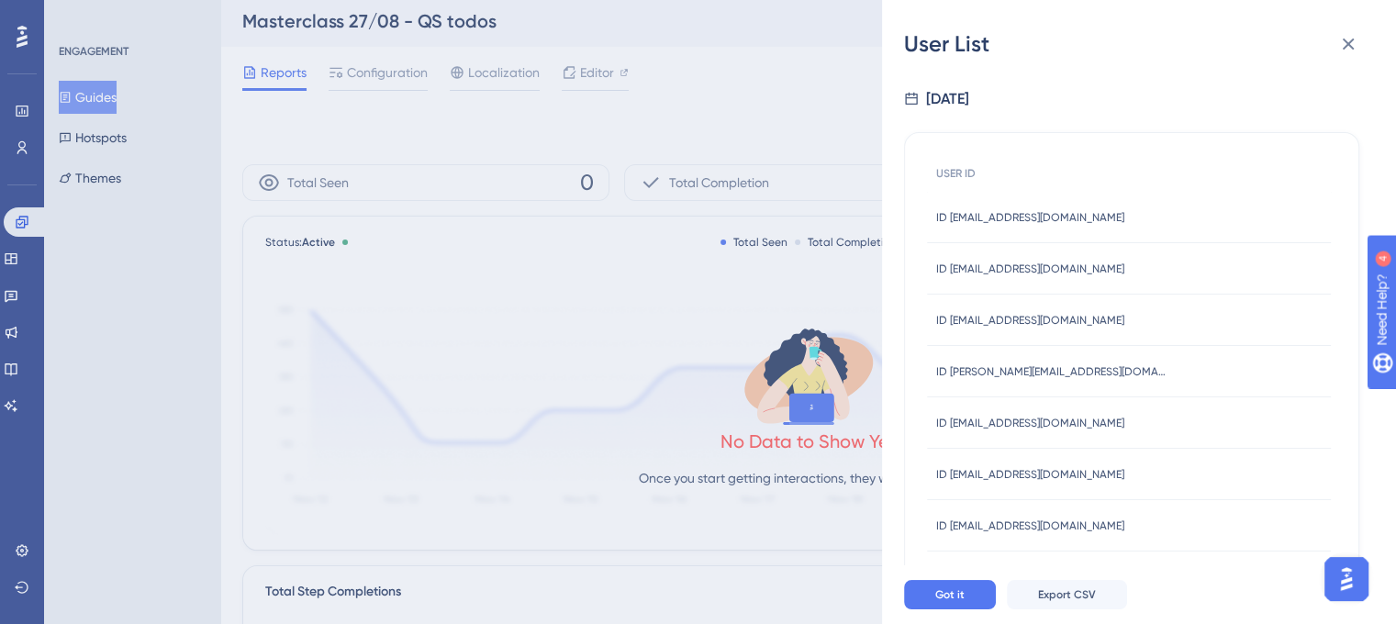
scroll to position [0, 0]
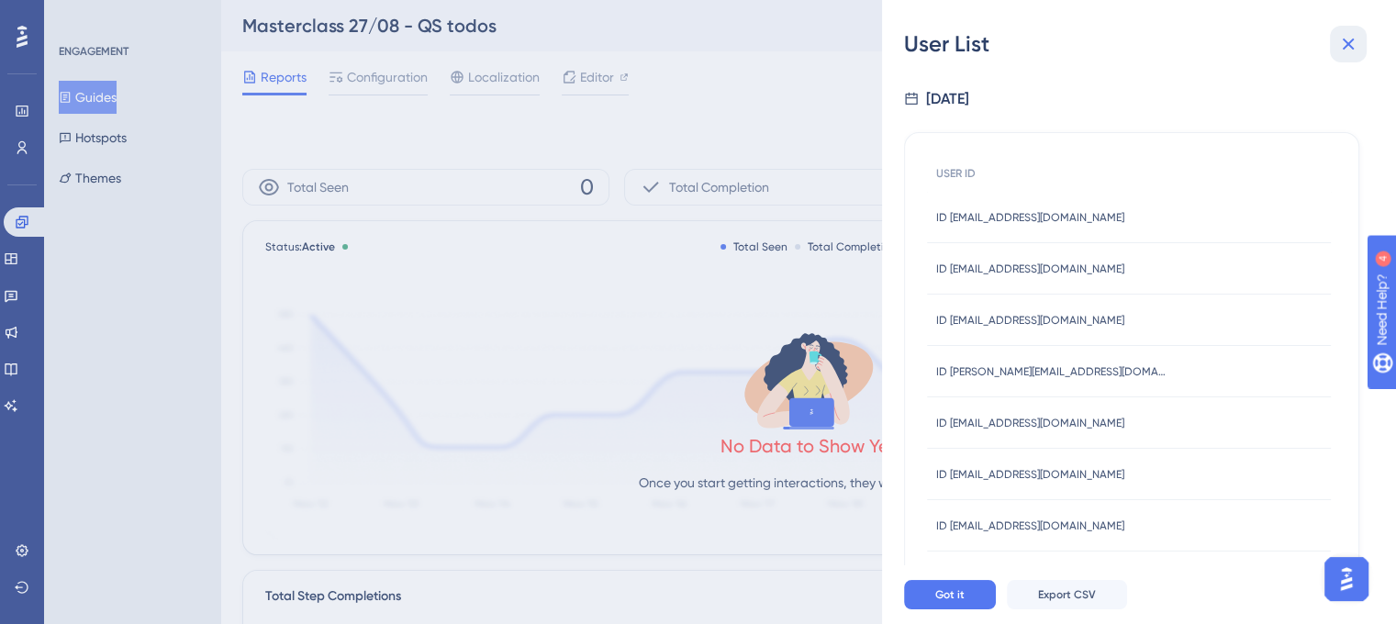
drag, startPoint x: 1342, startPoint y: 37, endPoint x: 1234, endPoint y: 88, distance: 119.1
click at [1342, 37] on icon at bounding box center [1348, 44] width 22 height 22
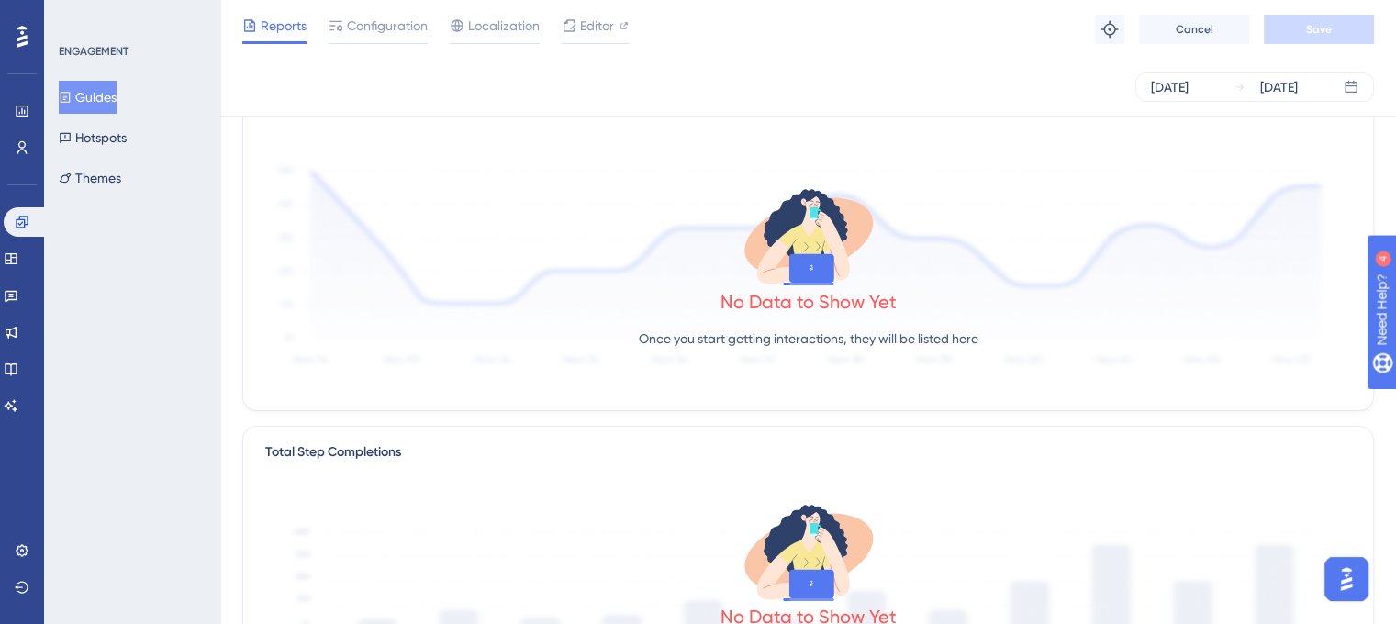
scroll to position [79, 0]
